Goal: Obtain resource: Obtain resource

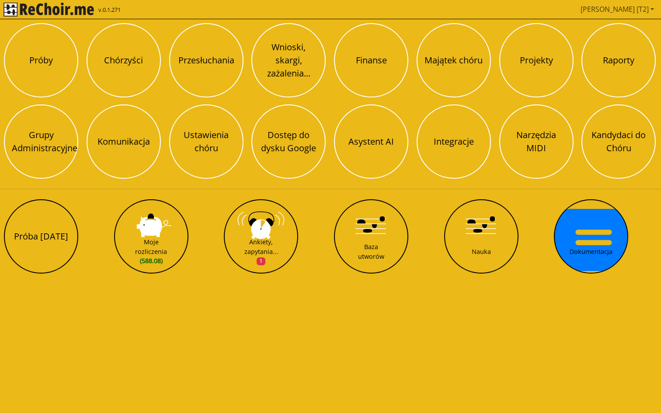
click at [630, 12] on link "[PERSON_NAME] [T2]" at bounding box center [617, 8] width 80 height 17
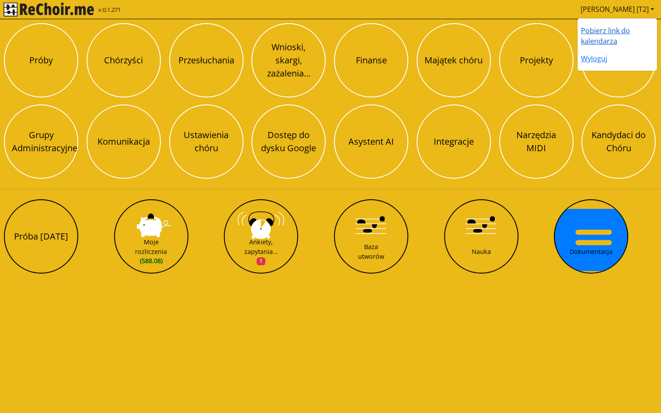
click at [608, 31] on link "Pobierz link do kalendarza" at bounding box center [605, 36] width 49 height 20
click at [603, 30] on link "Pobierz link do kalendarza" at bounding box center [605, 36] width 49 height 20
click at [605, 45] on link "Pobierz link do kalendarza" at bounding box center [605, 36] width 49 height 20
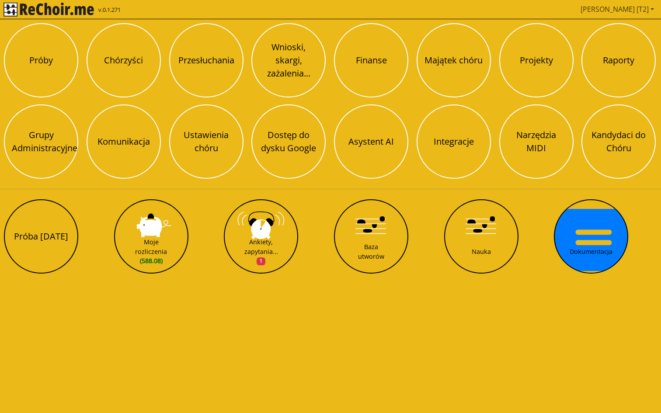
click at [627, 10] on link "[PERSON_NAME] [T2]" at bounding box center [617, 8] width 80 height 17
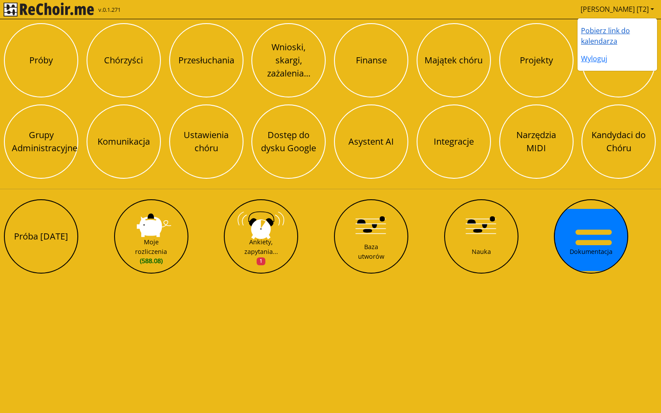
click at [609, 30] on link "Pobierz link do kalendarza" at bounding box center [605, 36] width 49 height 20
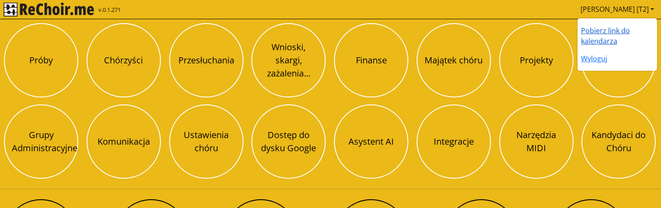
click at [600, 35] on link "Pobierz link do kalendarza" at bounding box center [605, 36] width 49 height 20
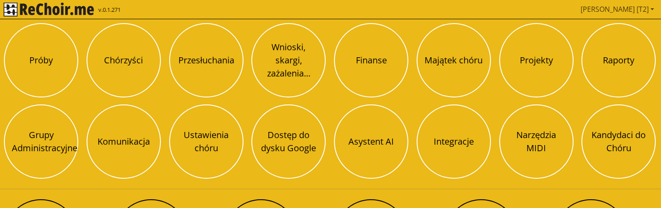
click at [627, 11] on link "[PERSON_NAME] [T2]" at bounding box center [617, 8] width 80 height 17
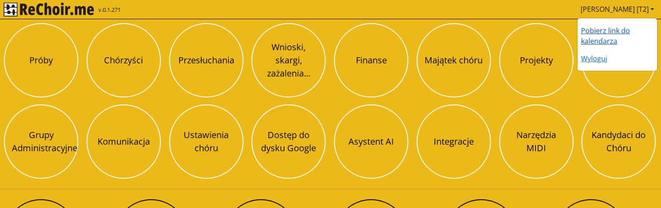
click at [612, 31] on link "Pobierz link do kalendarza" at bounding box center [605, 36] width 49 height 20
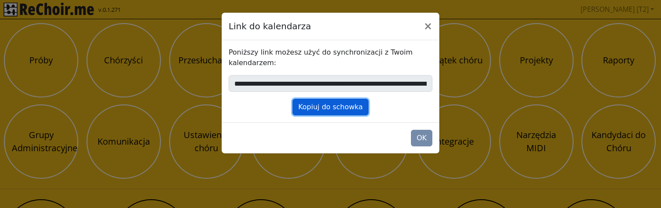
click at [337, 104] on button "Kopiuj do schowka" at bounding box center [330, 107] width 76 height 17
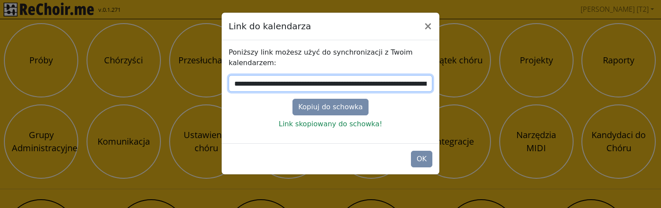
click at [363, 83] on input "**********" at bounding box center [330, 83] width 204 height 17
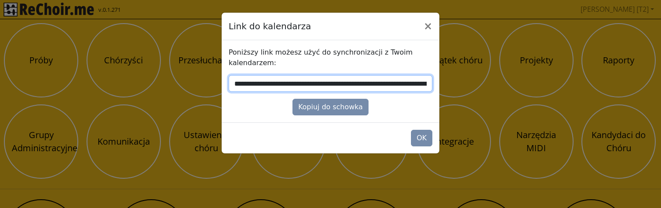
click at [363, 83] on input "**********" at bounding box center [330, 83] width 204 height 17
